Goal: Obtain resource: Obtain resource

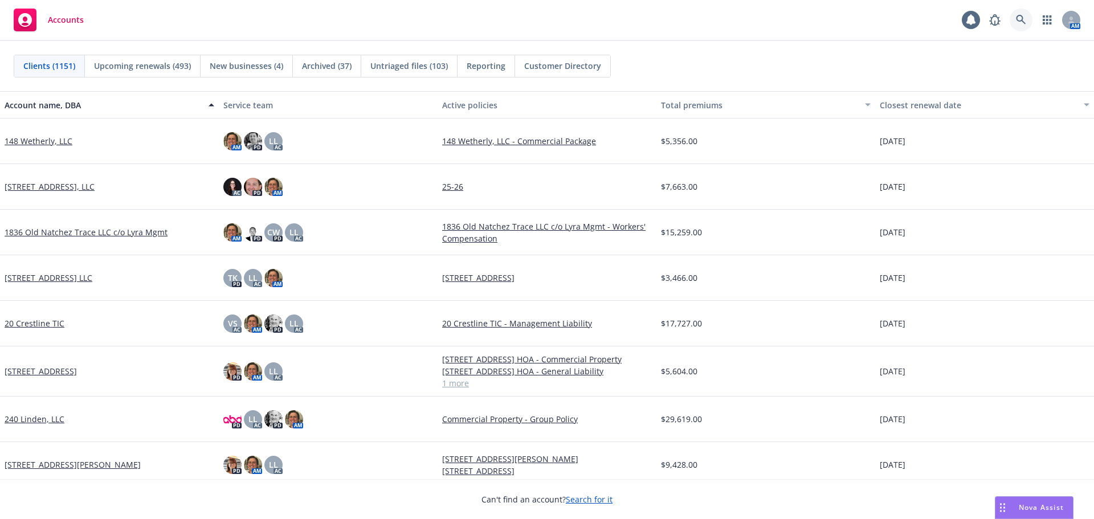
click at [1021, 25] on link at bounding box center [1021, 20] width 23 height 23
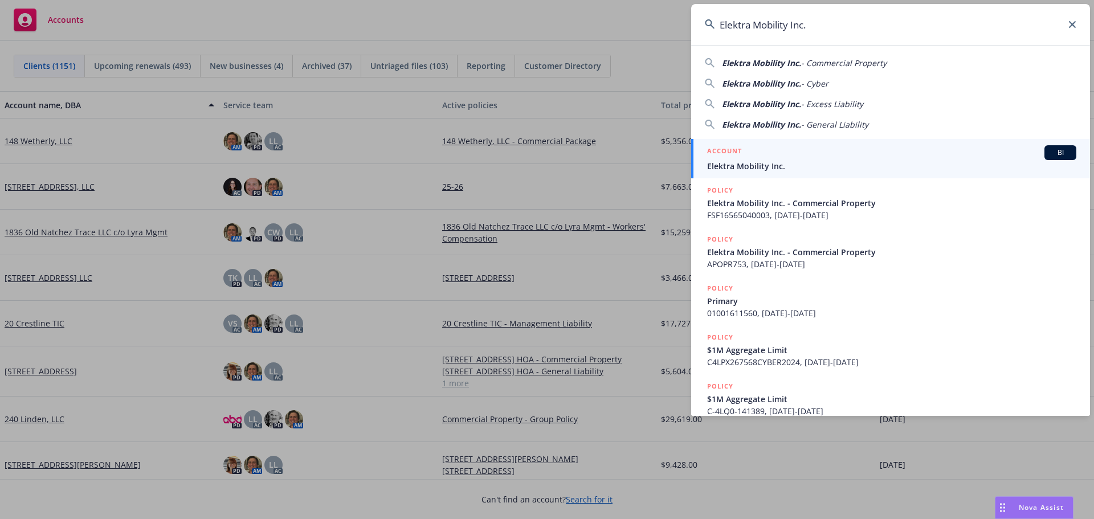
type input "Elektra Mobility Inc."
click at [753, 161] on span "Elektra Mobility Inc." at bounding box center [891, 166] width 369 height 12
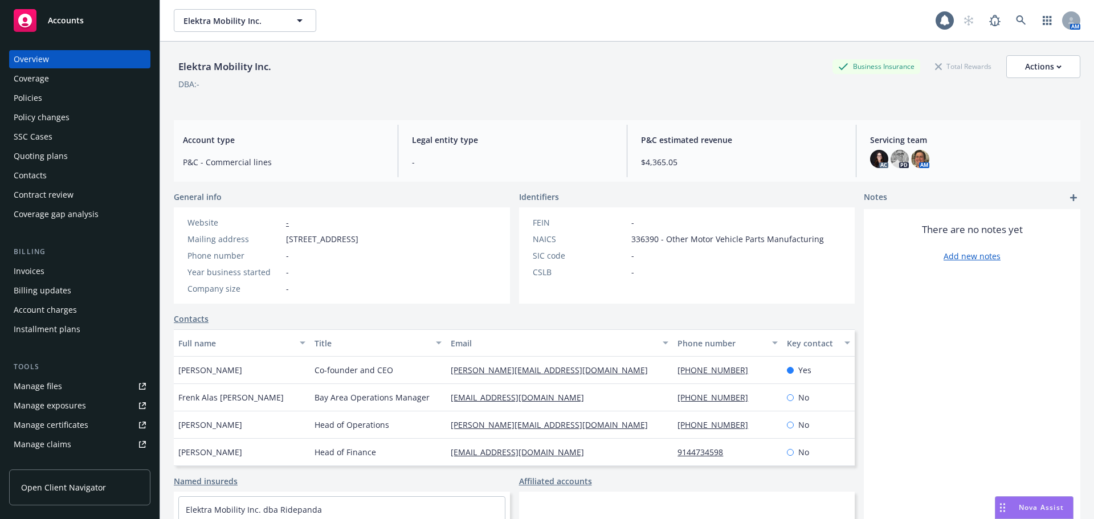
click at [33, 105] on div "Policies" at bounding box center [28, 98] width 28 height 18
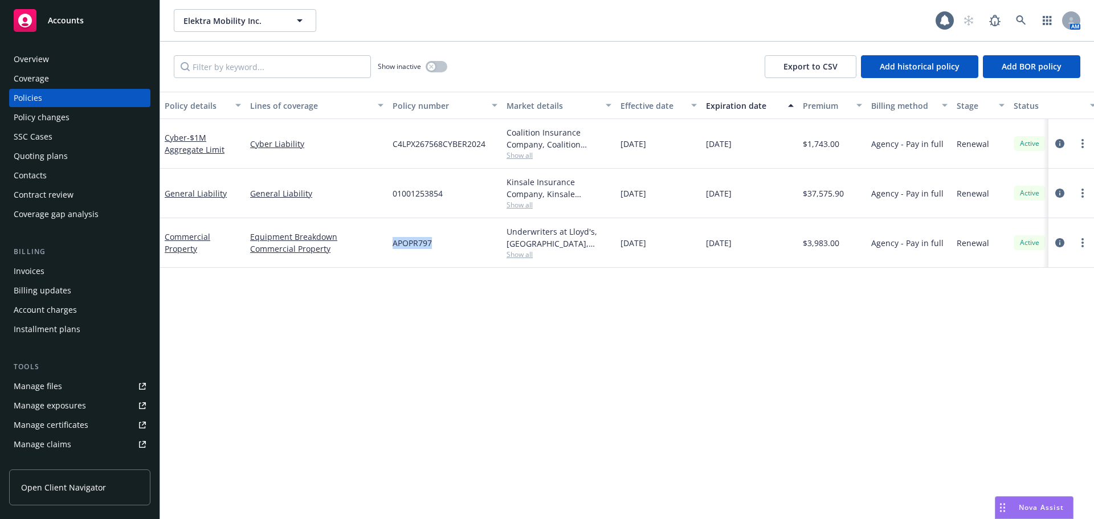
drag, startPoint x: 391, startPoint y: 243, endPoint x: 438, endPoint y: 243, distance: 47.3
click at [436, 243] on div "APOPR797" at bounding box center [445, 243] width 114 height 50
click at [1023, 22] on icon at bounding box center [1021, 20] width 10 height 10
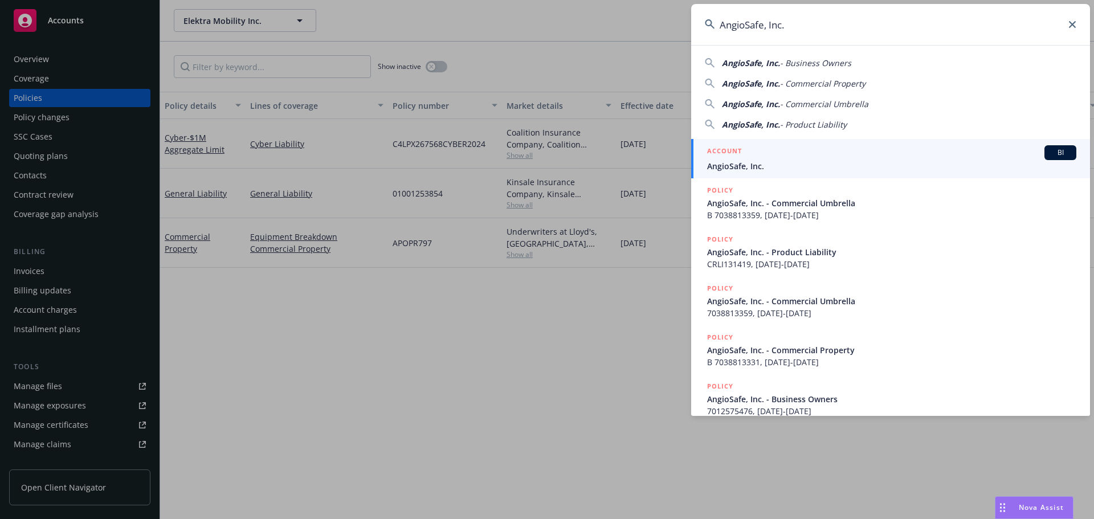
type input "AngioSafe, Inc."
click at [757, 153] on div "ACCOUNT BI" at bounding box center [891, 152] width 369 height 15
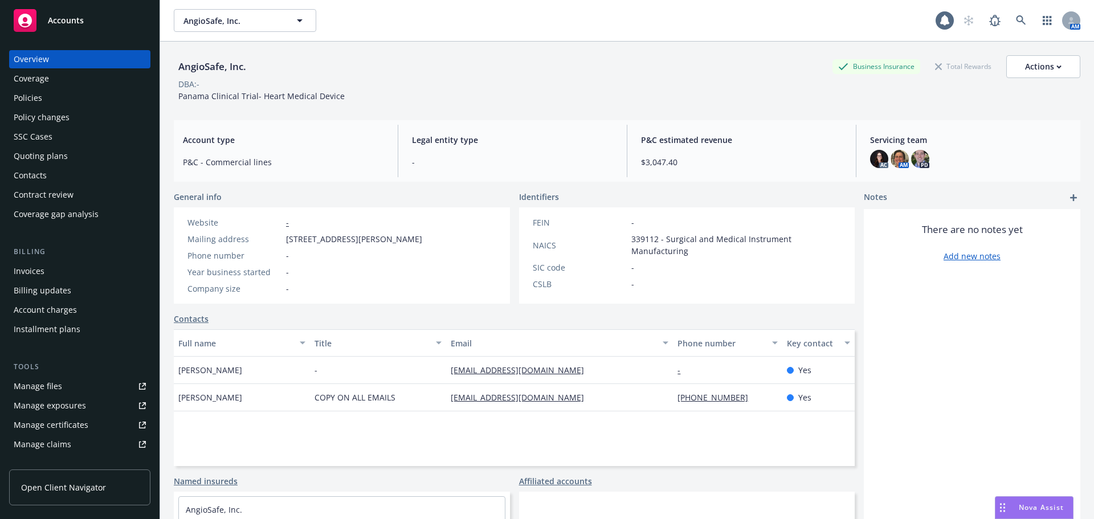
click at [53, 104] on div "Policies" at bounding box center [80, 98] width 132 height 18
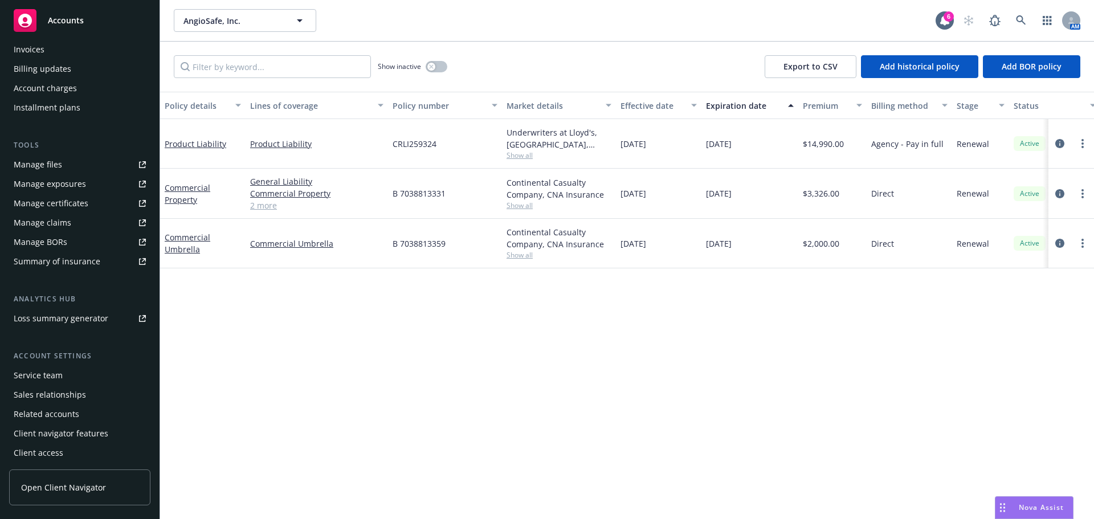
scroll to position [223, 0]
click at [53, 366] on div "Service team" at bounding box center [38, 374] width 49 height 18
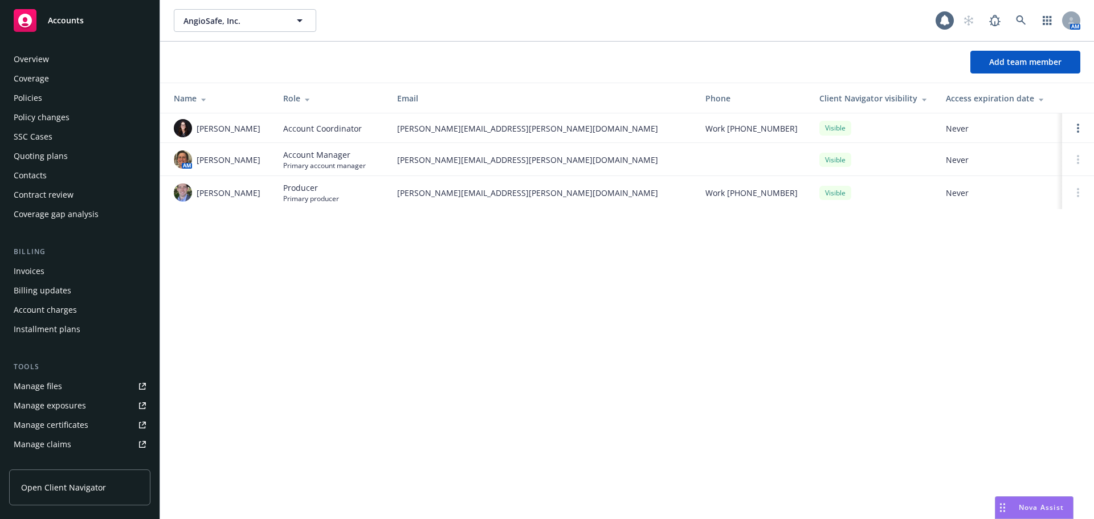
scroll to position [223, 0]
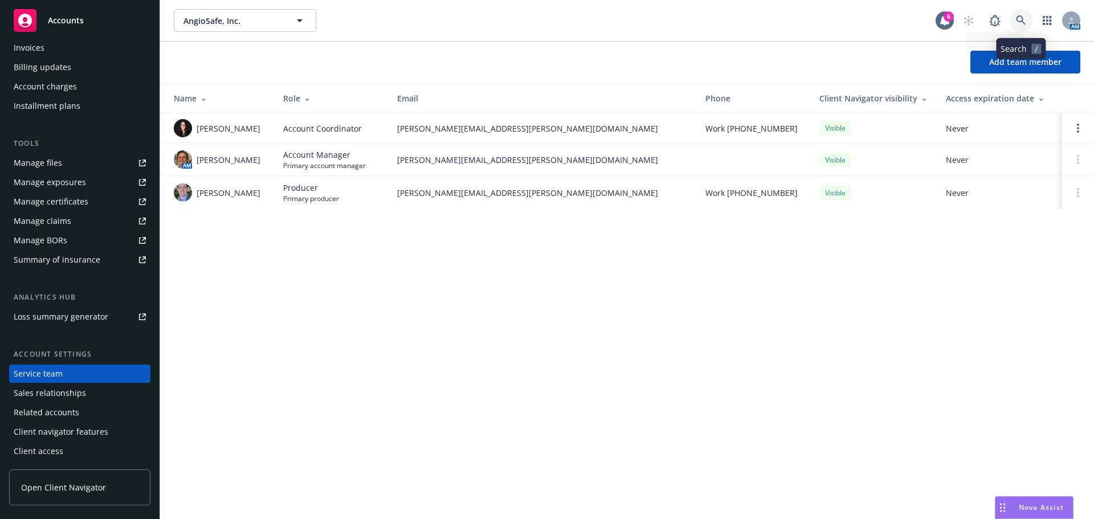
click at [1013, 21] on link at bounding box center [1021, 20] width 23 height 23
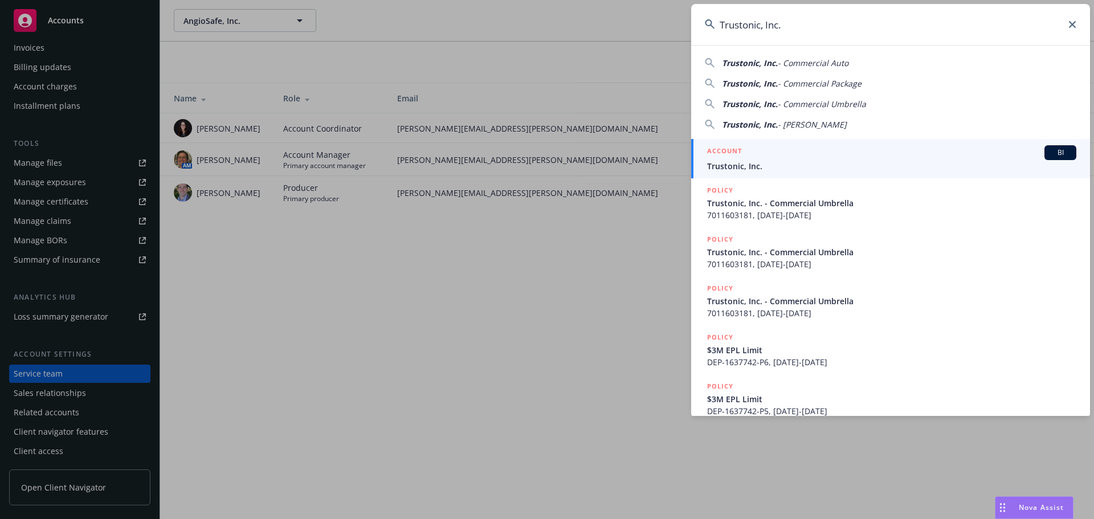
type input "Trustonic, Inc."
drag, startPoint x: 742, startPoint y: 166, endPoint x: 728, endPoint y: 168, distance: 15.0
click at [742, 166] on span "Trustonic, Inc." at bounding box center [891, 166] width 369 height 12
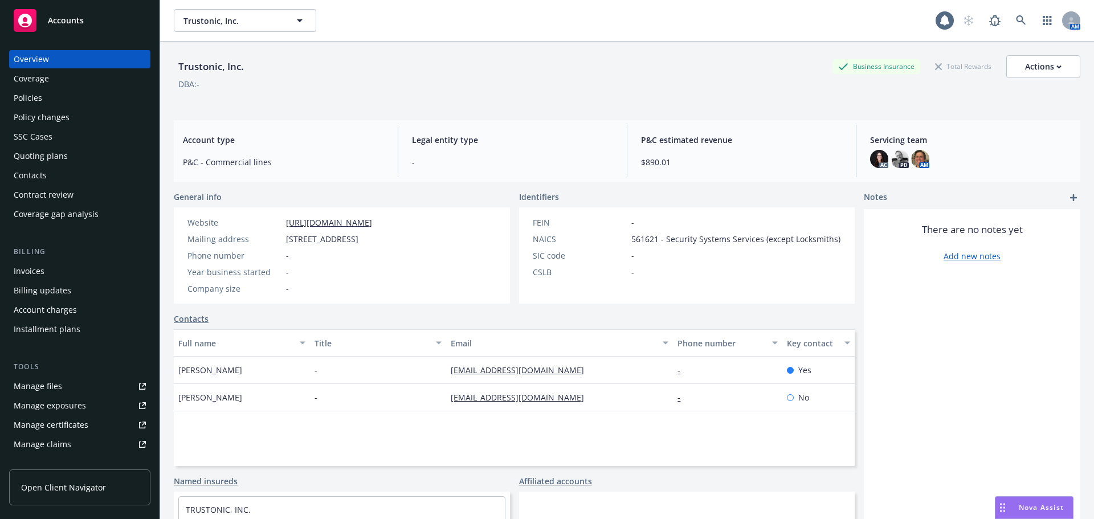
click at [64, 99] on div "Policies" at bounding box center [80, 98] width 132 height 18
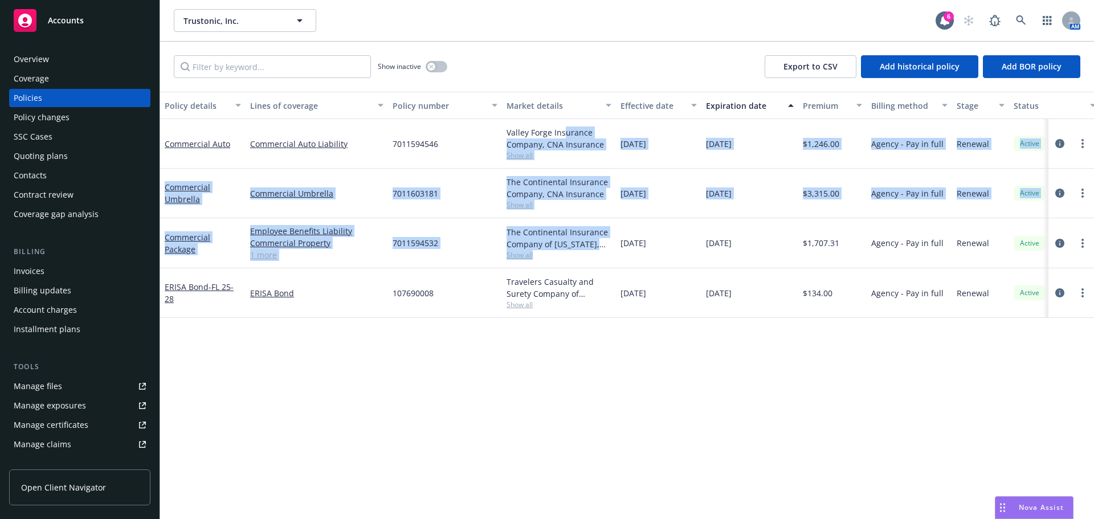
drag, startPoint x: 563, startPoint y: 126, endPoint x: 598, endPoint y: 260, distance: 139.0
click at [598, 260] on div "Commercial Auto Commercial Auto Liability 7011594546 Valley Forge Insurance Com…" at bounding box center [710, 210] width 1100 height 182
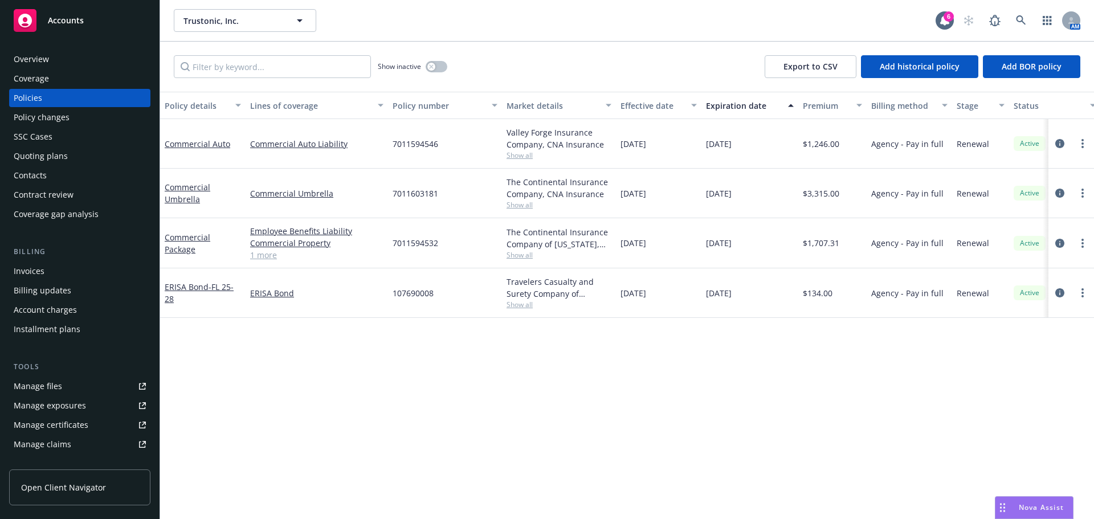
click at [554, 407] on div "Policy details Lines of coverage Policy number Market details Effective date Ex…" at bounding box center [627, 305] width 934 height 427
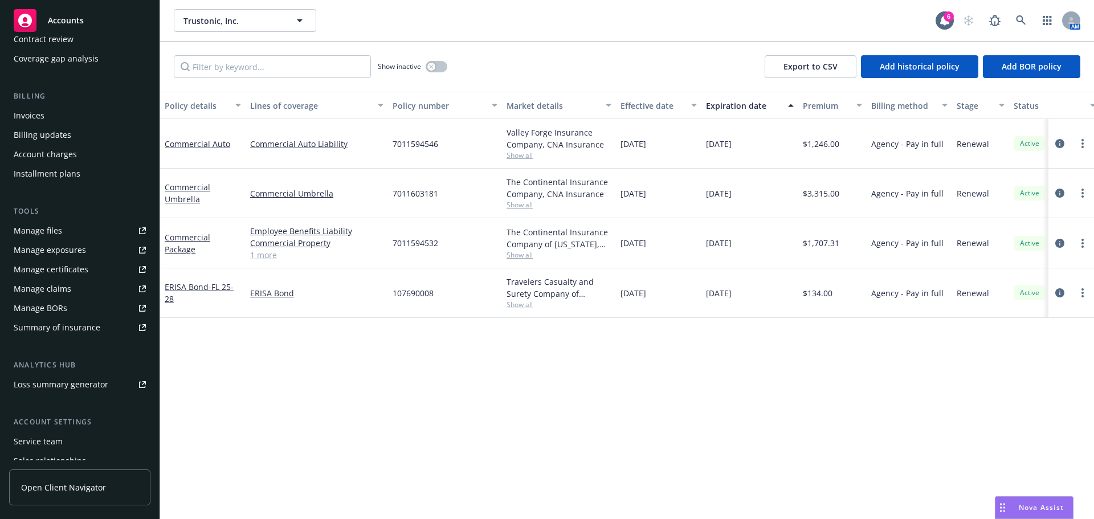
scroll to position [171, 0]
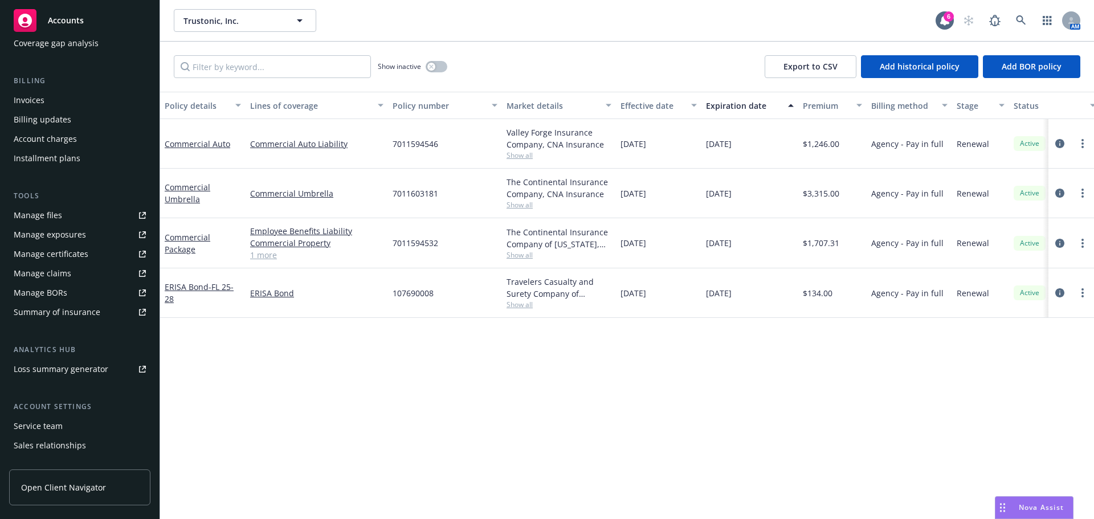
click at [51, 422] on div "Service team" at bounding box center [38, 426] width 49 height 18
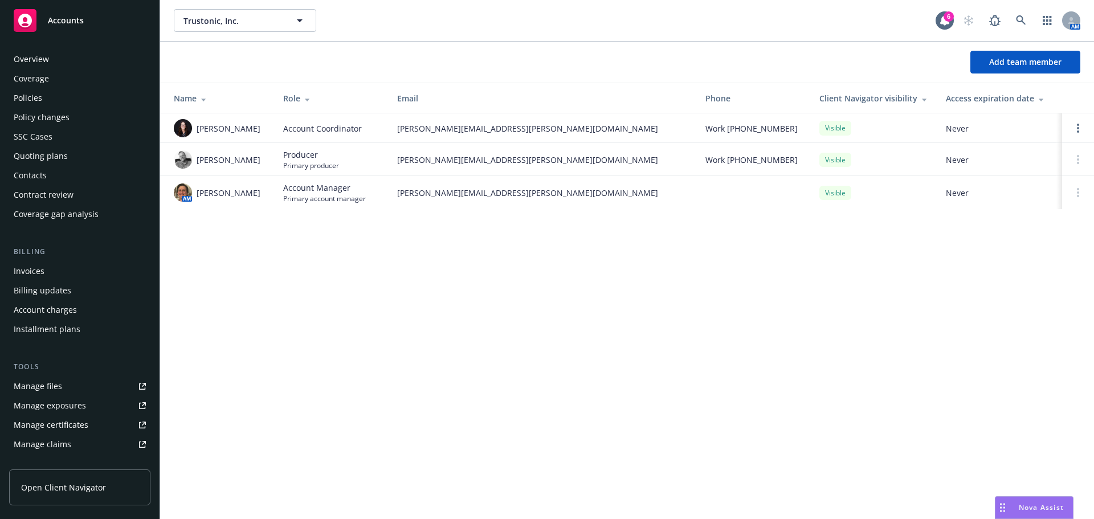
click at [47, 266] on div "Invoices" at bounding box center [80, 271] width 132 height 18
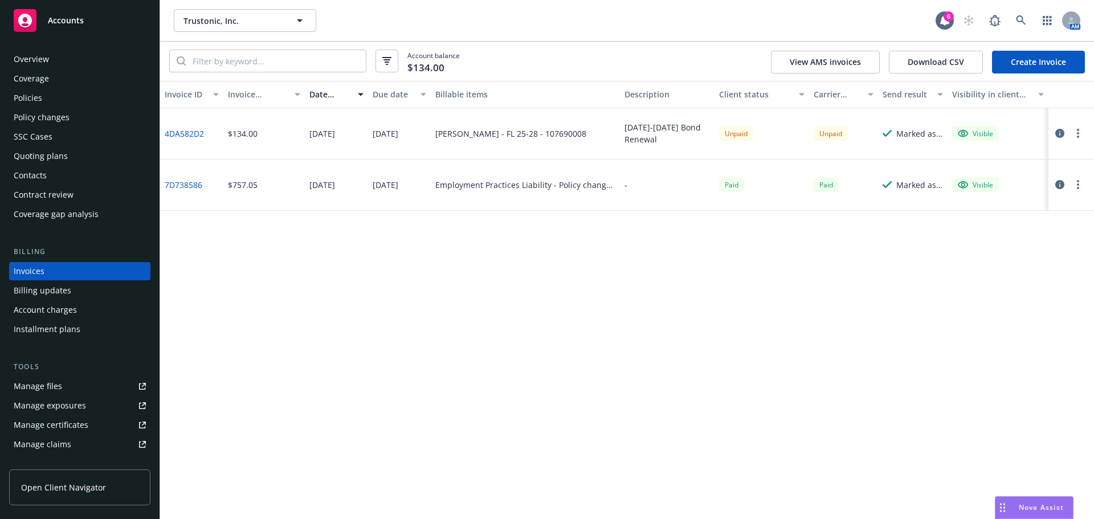
click at [44, 96] on div "Policies" at bounding box center [80, 98] width 132 height 18
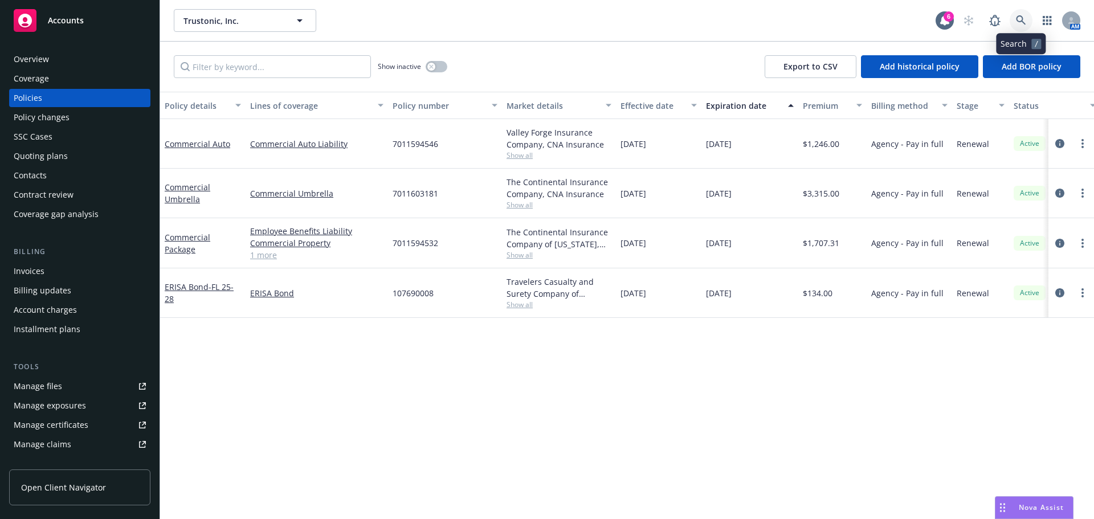
click at [1014, 28] on link at bounding box center [1021, 20] width 23 height 23
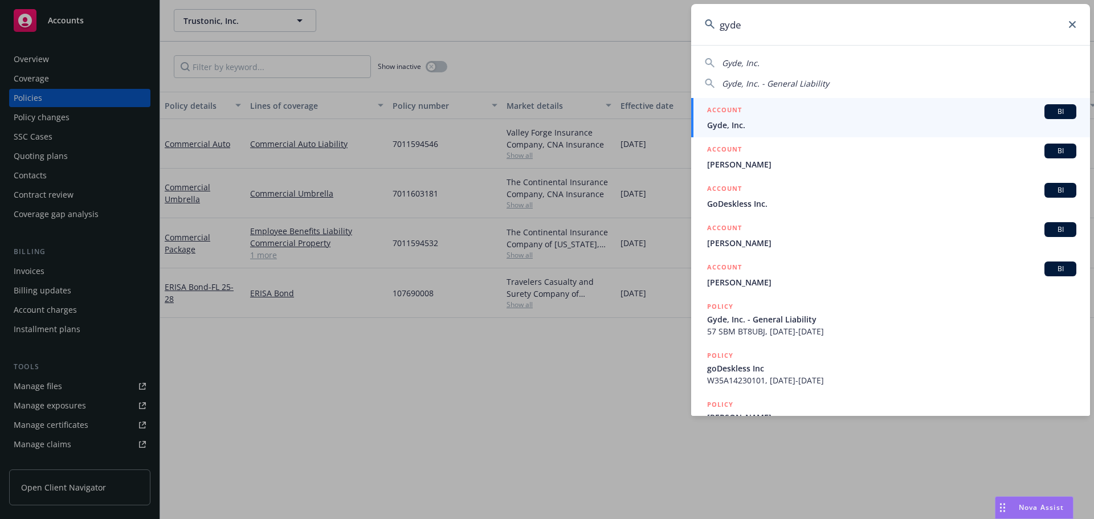
type input "gyde"
click at [751, 120] on span "Gyde, Inc." at bounding box center [891, 125] width 369 height 12
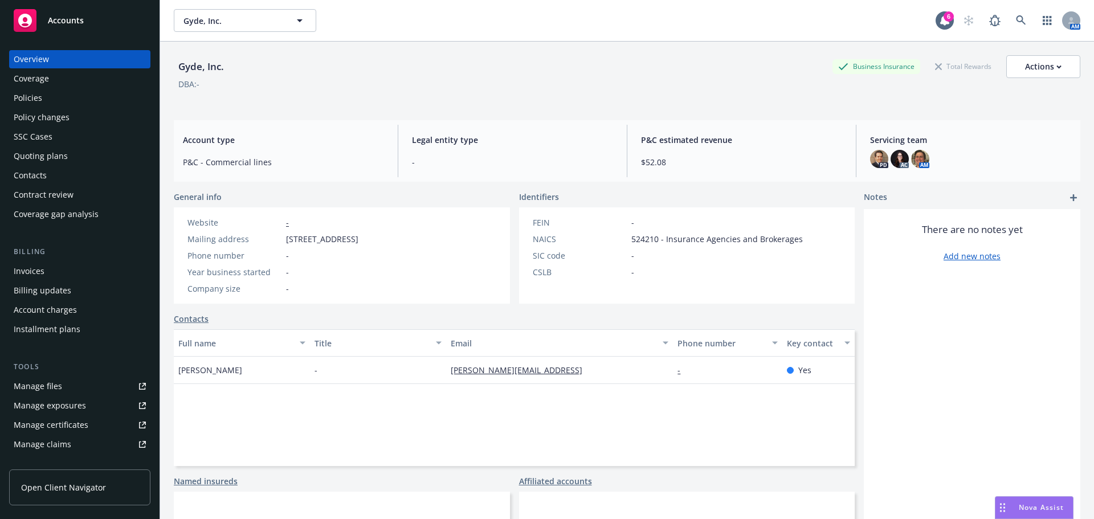
click at [45, 157] on div "Quoting plans" at bounding box center [41, 156] width 54 height 18
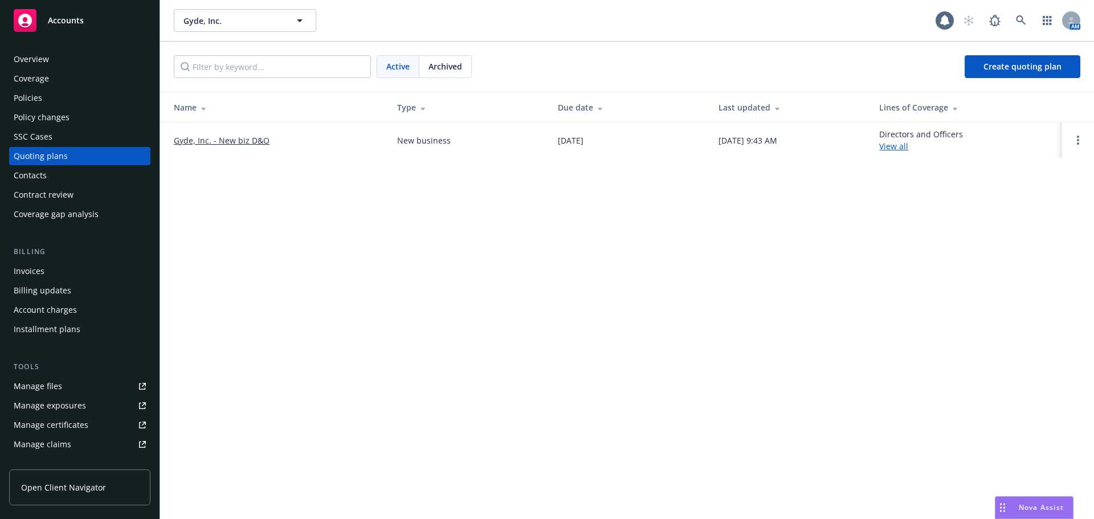
click at [254, 140] on link "Gyde, Inc. - New biz D&O" at bounding box center [222, 140] width 96 height 12
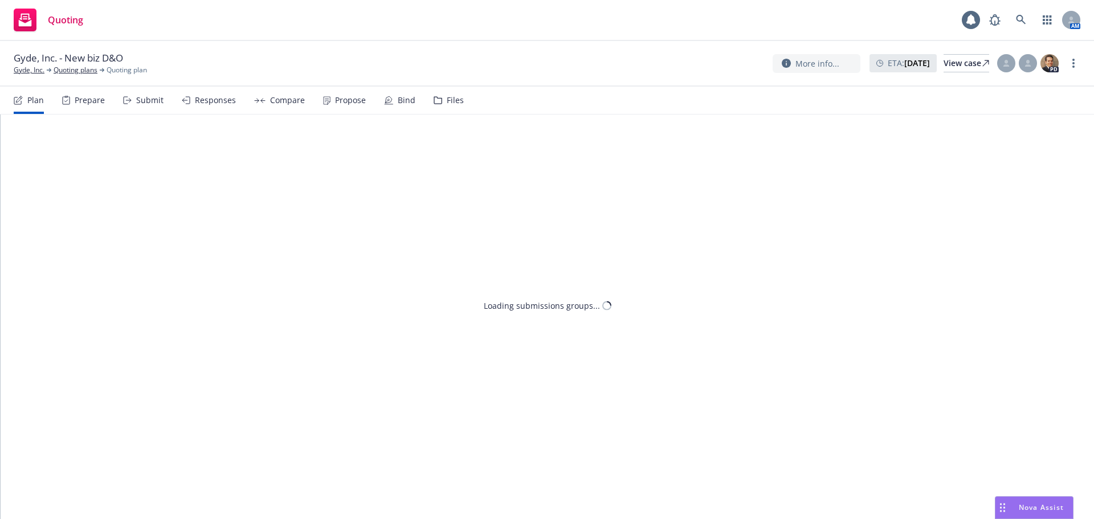
click at [336, 94] on div "Propose" at bounding box center [344, 100] width 43 height 27
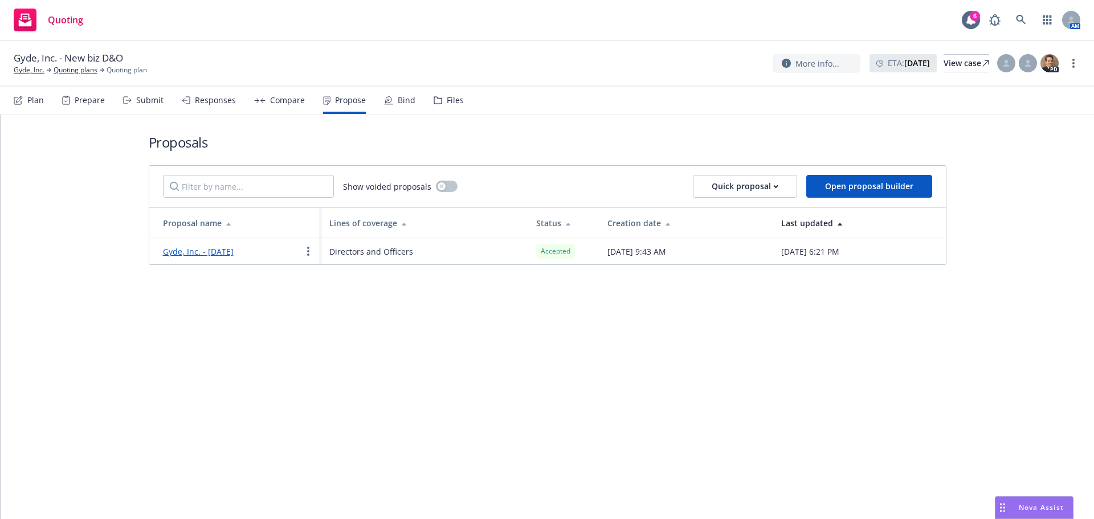
click at [198, 250] on link "Gyde, Inc. - August 2025" at bounding box center [198, 251] width 71 height 11
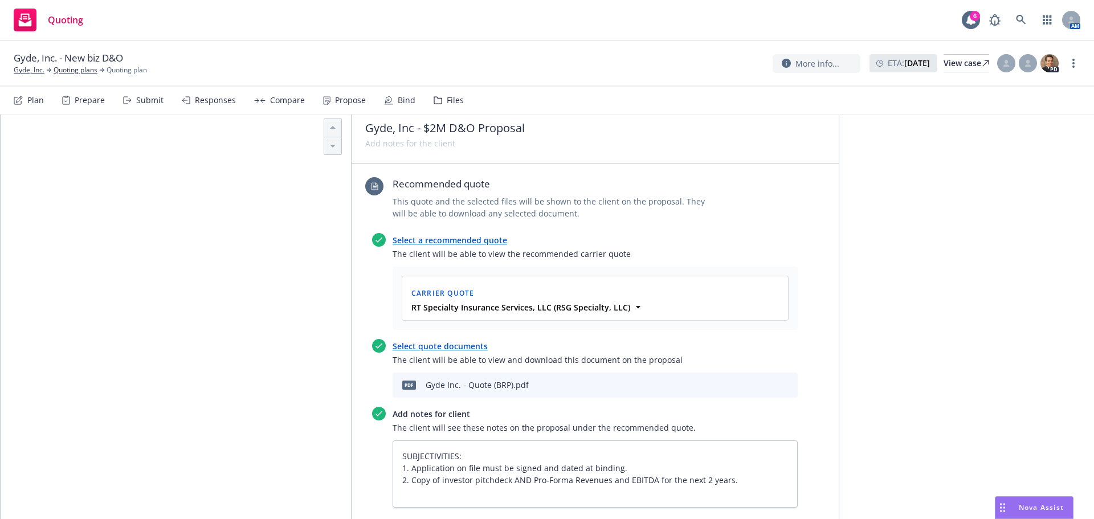
scroll to position [285, 0]
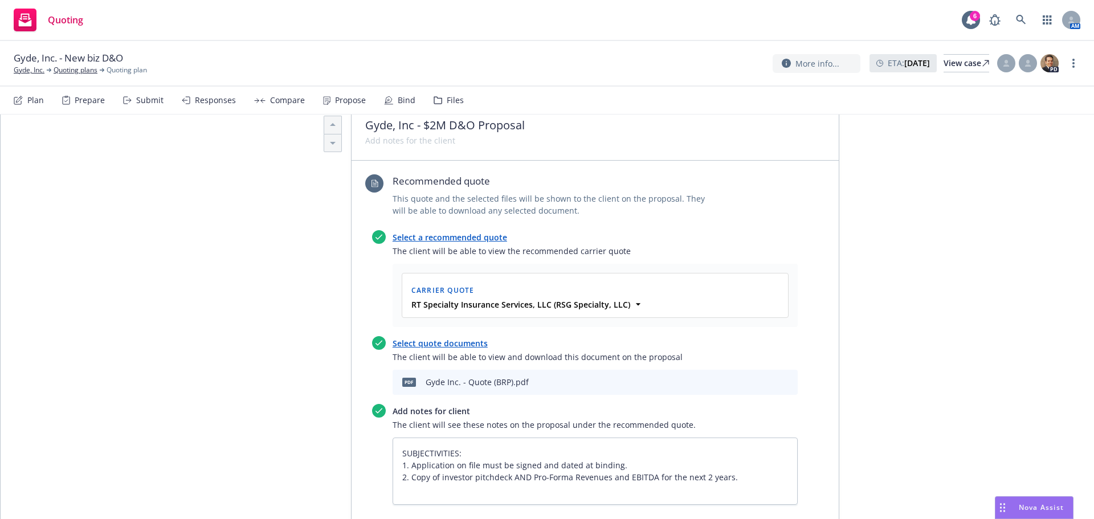
click at [748, 383] on icon "download file" at bounding box center [749, 381] width 9 height 9
type textarea "x"
click at [1031, 506] on span "Nova Assist" at bounding box center [1041, 508] width 45 height 10
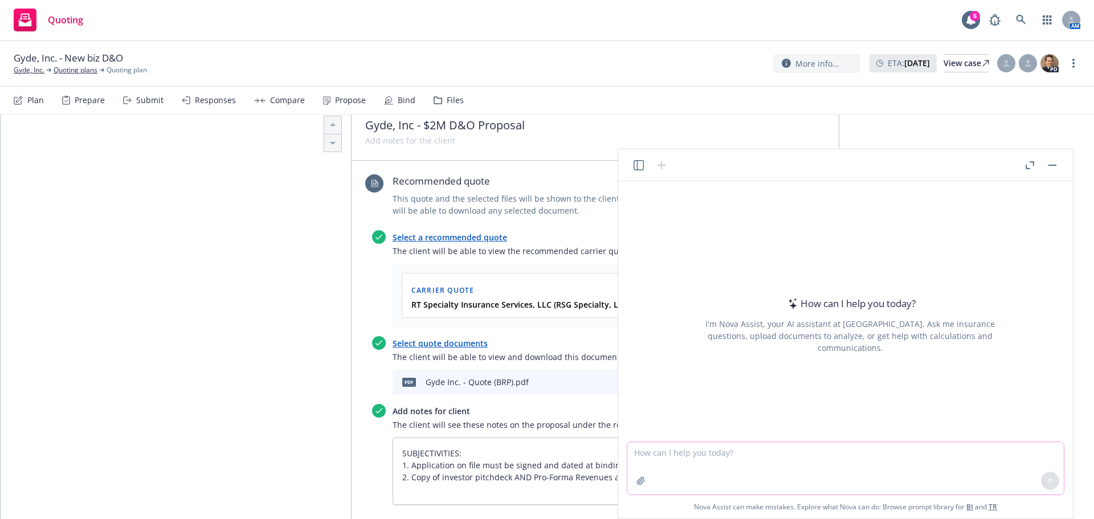
click at [918, 463] on textarea at bounding box center [845, 468] width 436 height 52
type textarea "how to I change new outlook app to open links in chrome instead of edge"
type textarea "x"
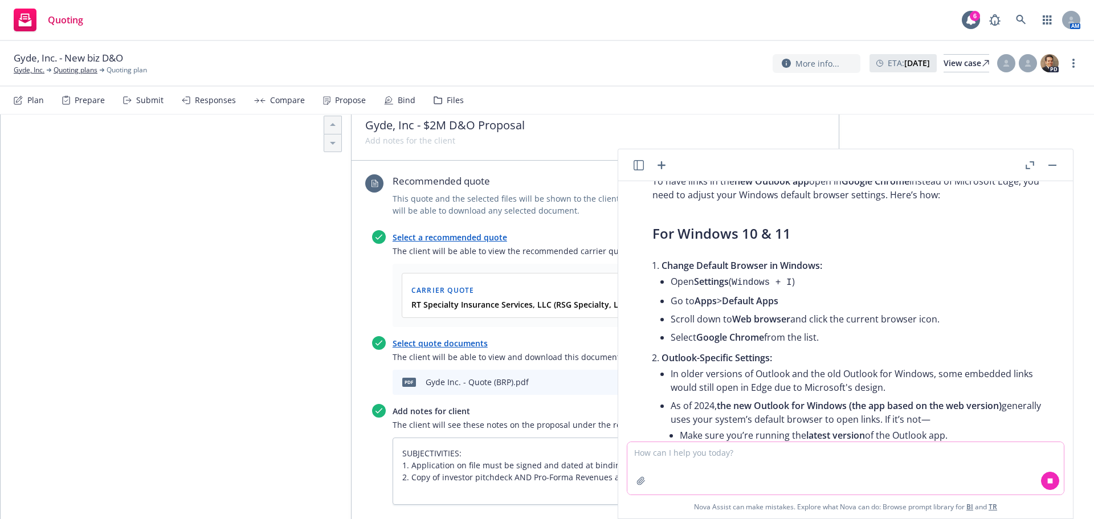
scroll to position [114, 0]
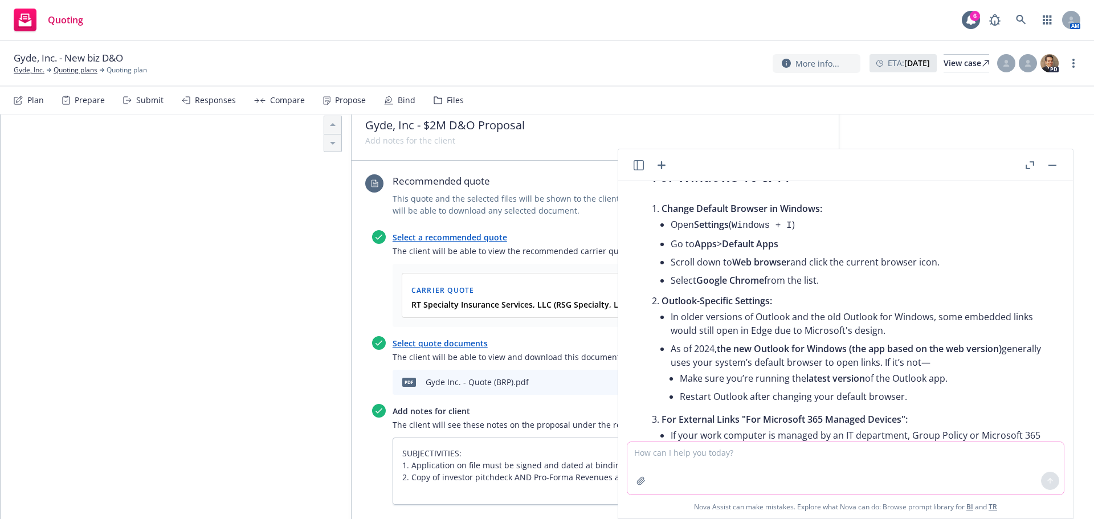
type textarea "x"
click at [1020, 18] on icon at bounding box center [1021, 20] width 10 height 10
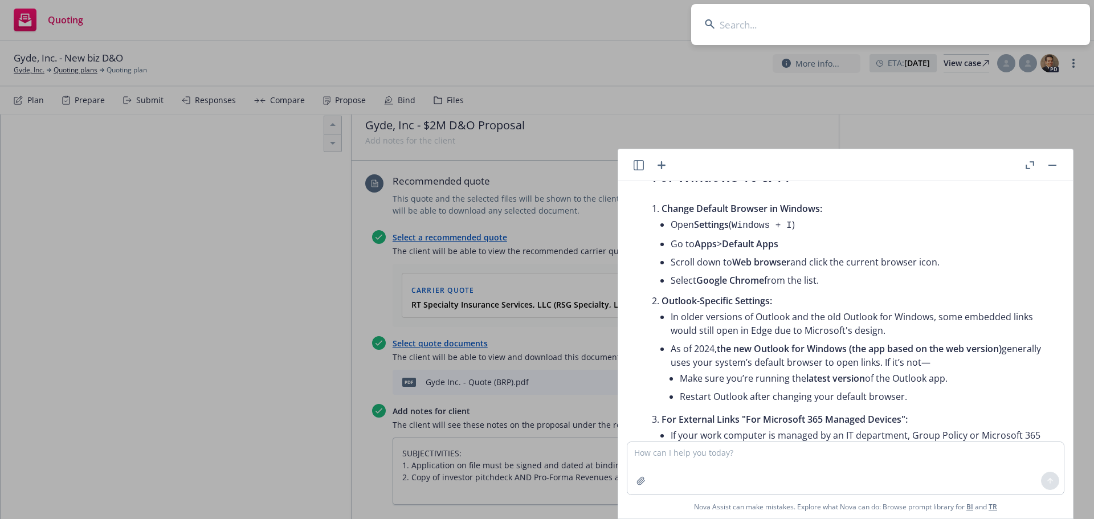
click at [852, 35] on input at bounding box center [890, 24] width 399 height 41
paste input "San Mateo County Convention and Visitors Bureau"
type input "San Mateo County Convention and Visitors Bureau"
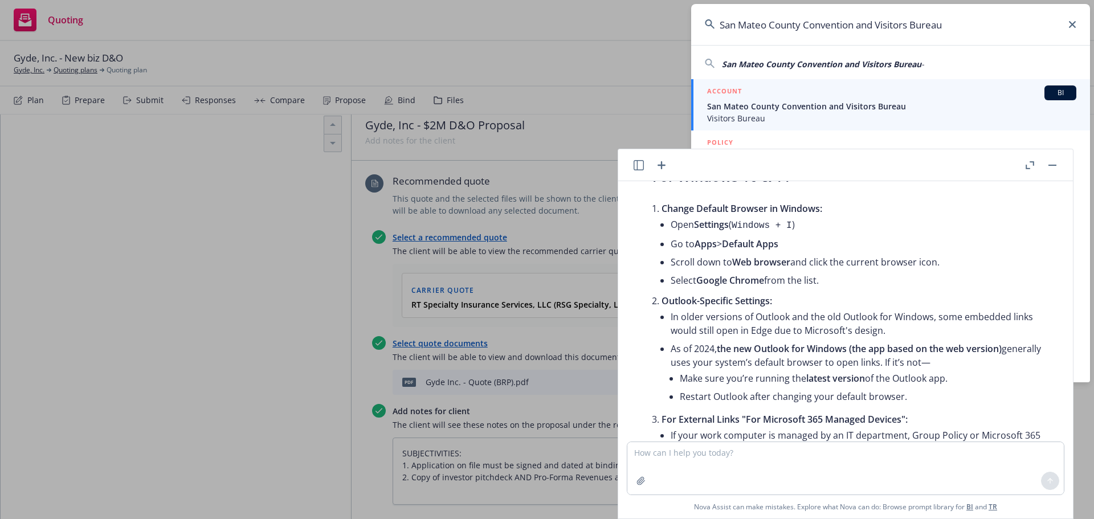
click at [1049, 163] on button "button" at bounding box center [1052, 165] width 14 height 14
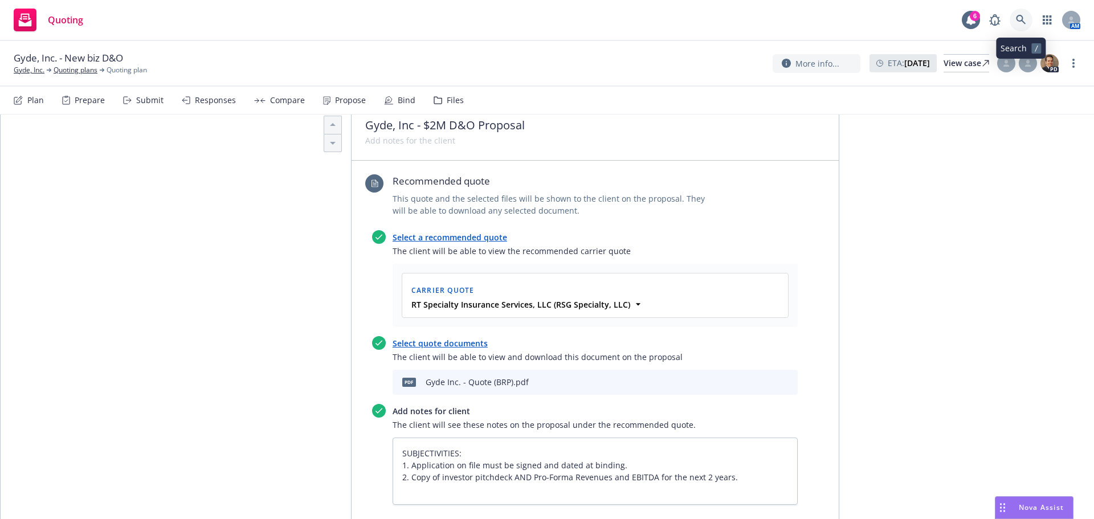
click at [1011, 17] on link at bounding box center [1021, 20] width 23 height 23
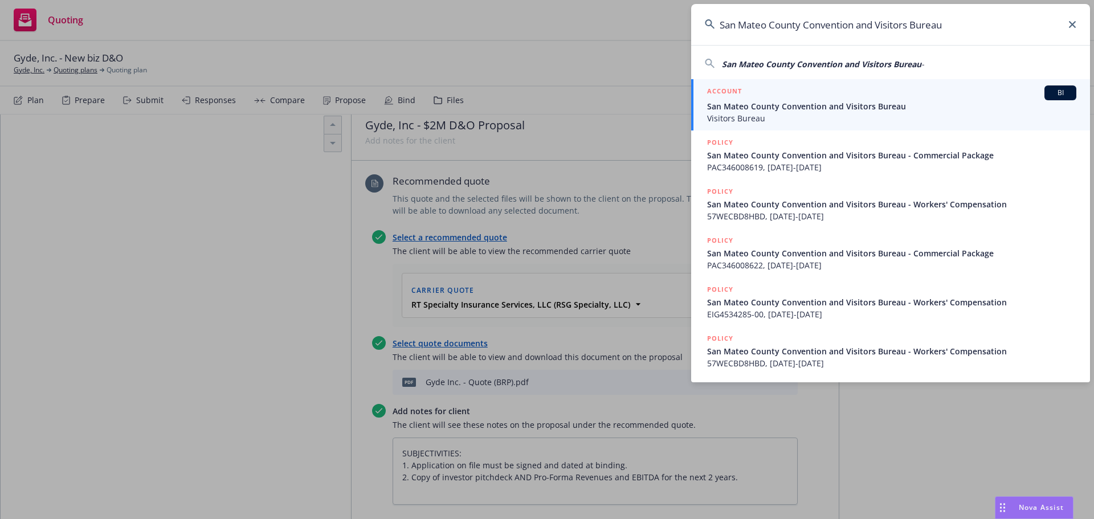
type input "San Mateo County Convention and Visitors Bureau"
click at [805, 92] on div "ACCOUNT BI" at bounding box center [891, 92] width 369 height 15
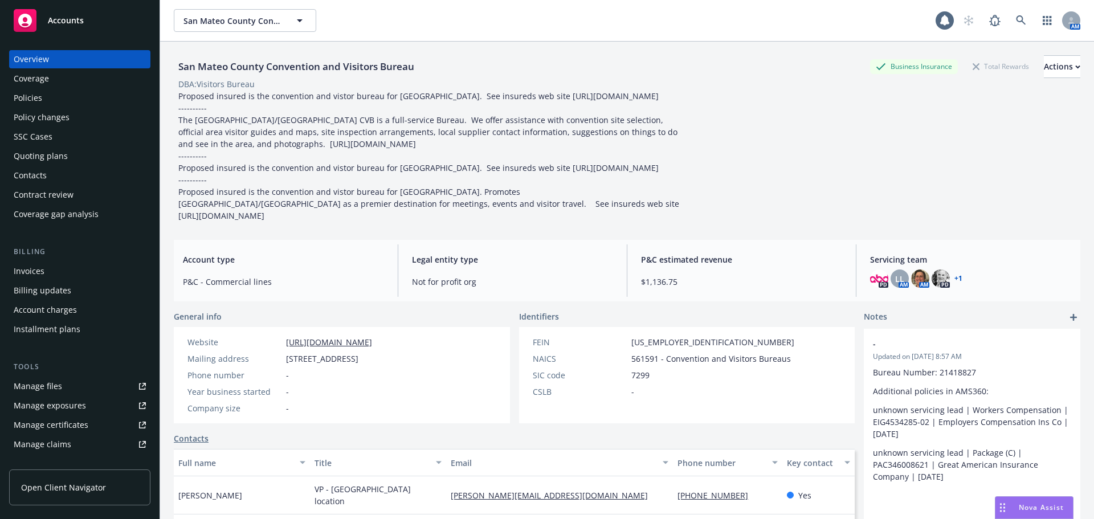
click at [32, 91] on div "Policies" at bounding box center [28, 98] width 28 height 18
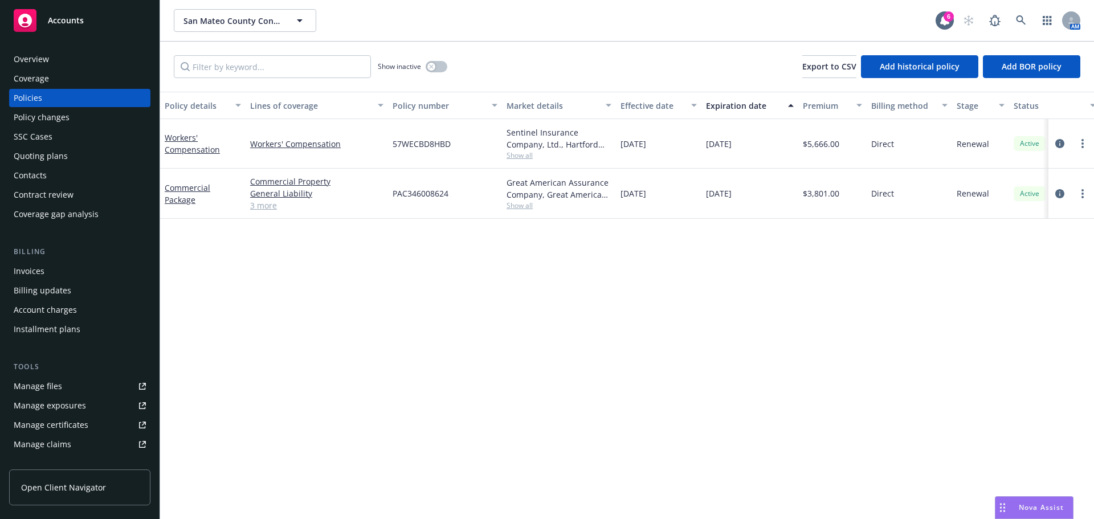
click at [277, 203] on link "3 more" at bounding box center [316, 205] width 133 height 12
